Goal: Information Seeking & Learning: Compare options

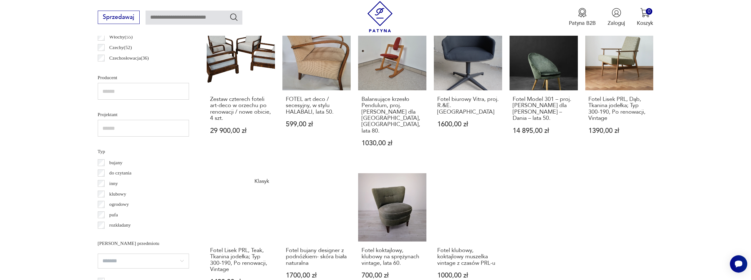
scroll to position [442, 0]
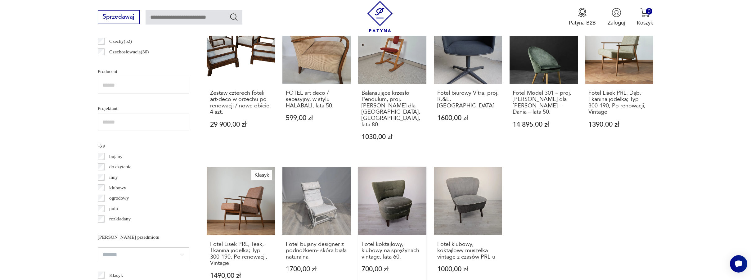
click at [388, 190] on link "Fotel koktajlowy, klubowy na sprężynach vintage, lata 60. 700,00 zł" at bounding box center [392, 230] width 68 height 127
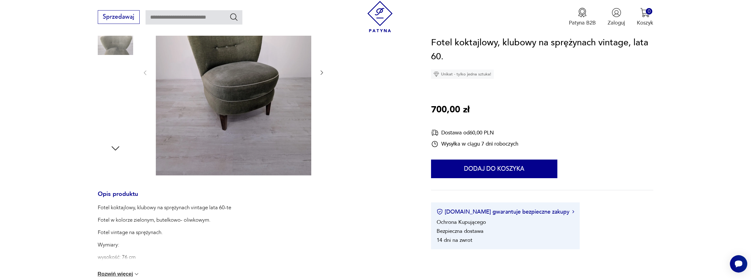
scroll to position [195, 0]
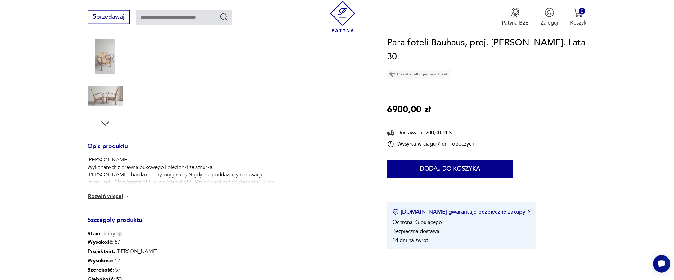
scroll to position [190, 0]
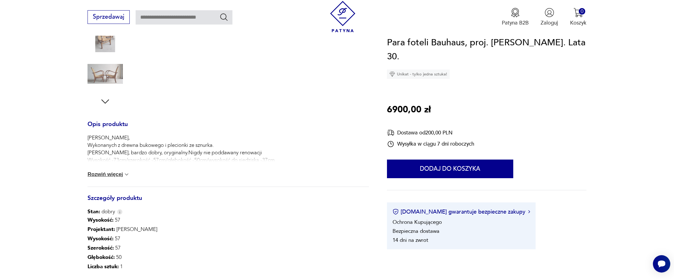
click at [104, 177] on button "Rozwiń więcej" at bounding box center [108, 174] width 42 height 6
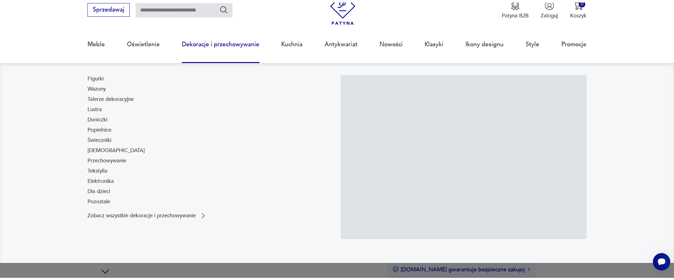
scroll to position [0, 0]
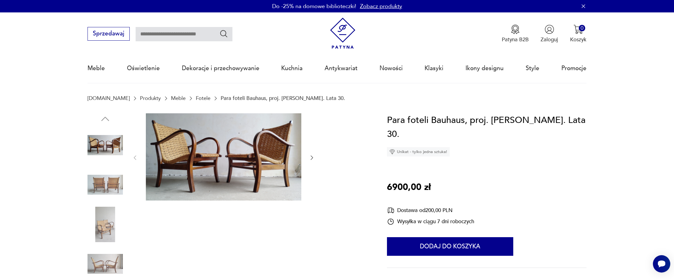
click at [196, 96] on link "Fotele" at bounding box center [203, 98] width 15 height 6
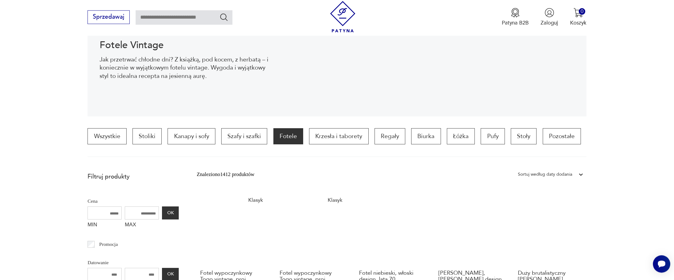
scroll to position [136, 0]
